Goal: Task Accomplishment & Management: Manage account settings

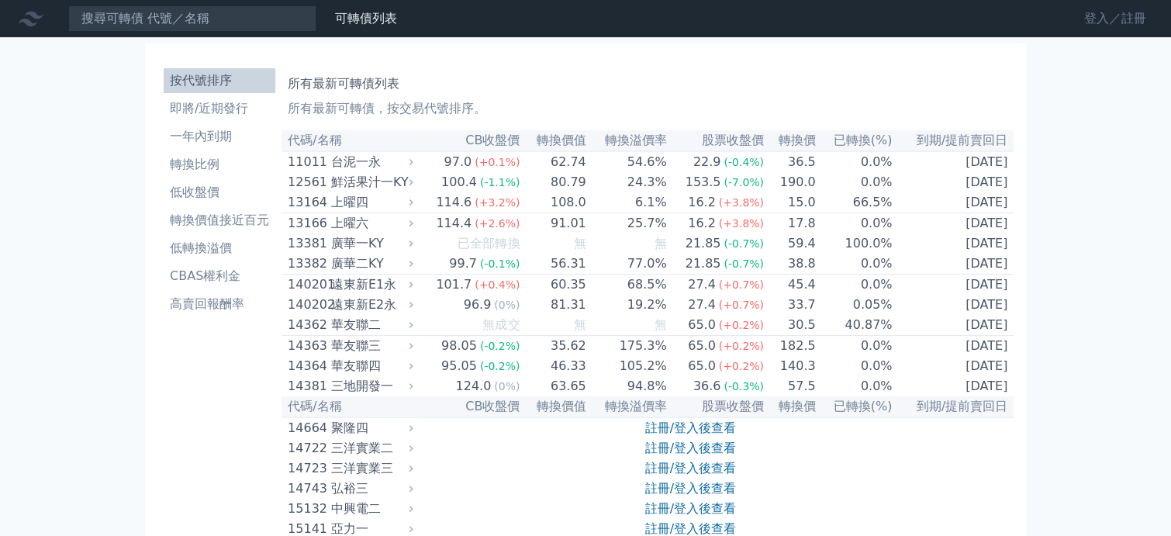
click at [1108, 19] on link "登入／註冊" at bounding box center [1115, 18] width 87 height 25
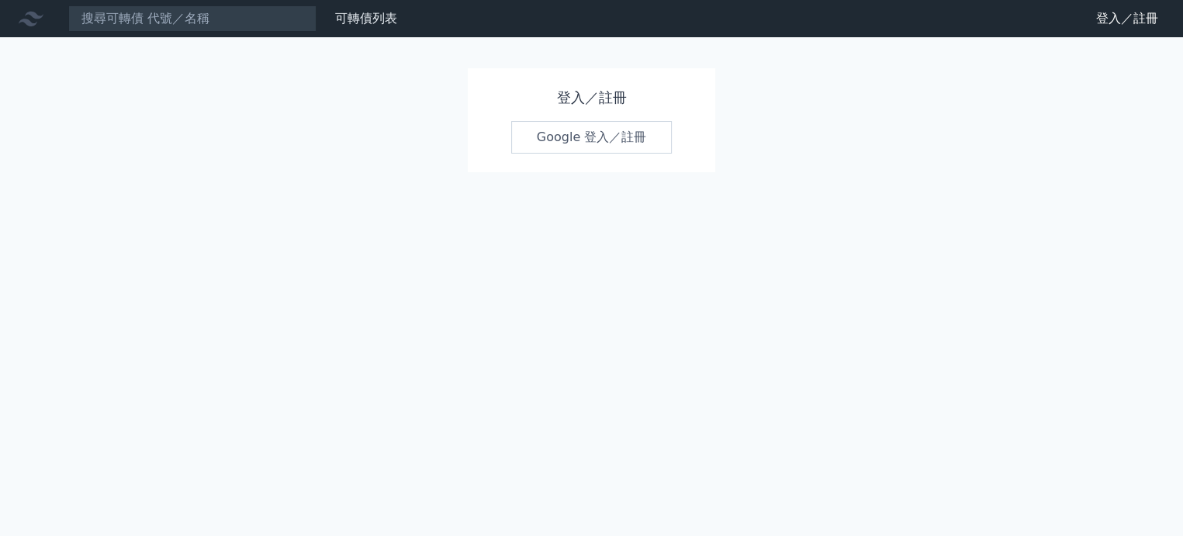
click at [571, 136] on link "Google 登入／註冊" at bounding box center [591, 137] width 161 height 33
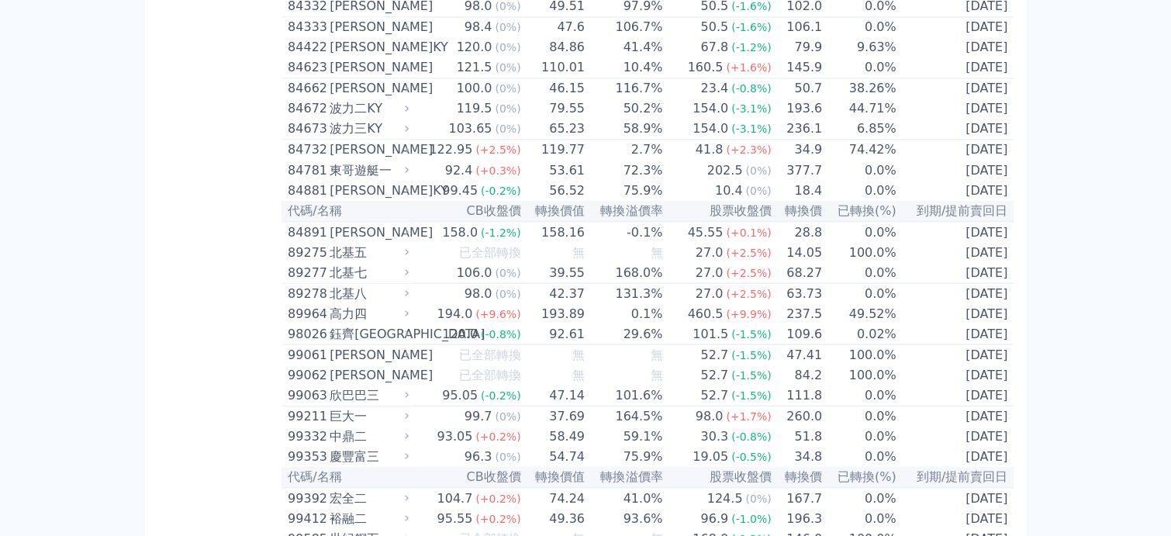
scroll to position [8655, 0]
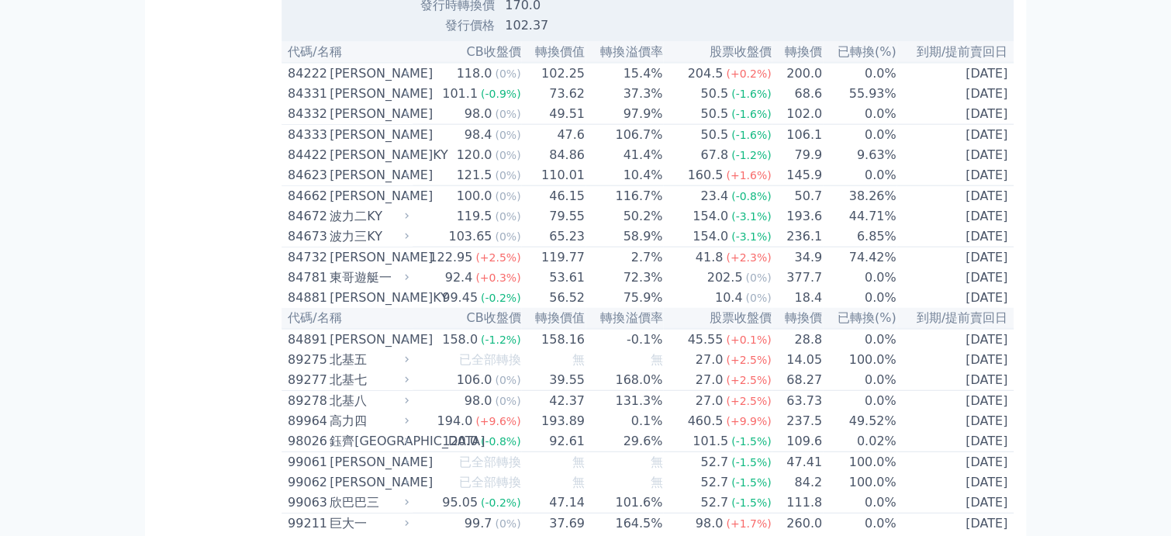
scroll to position [8810, 0]
